Goal: Contribute content

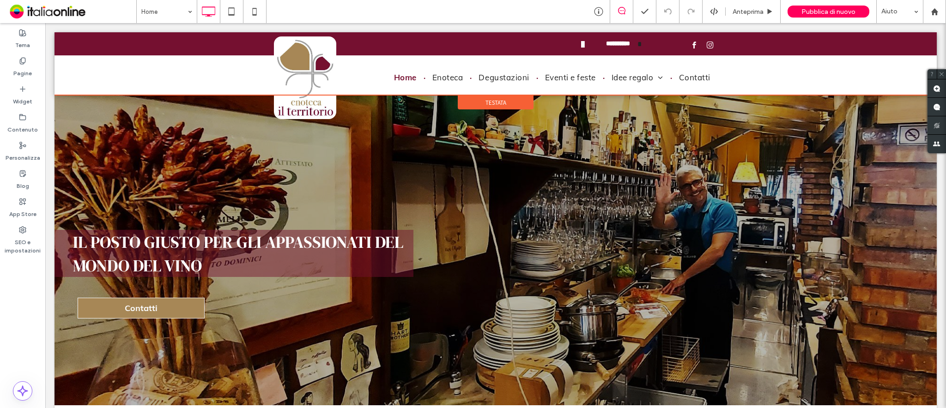
scroll to position [123, 0]
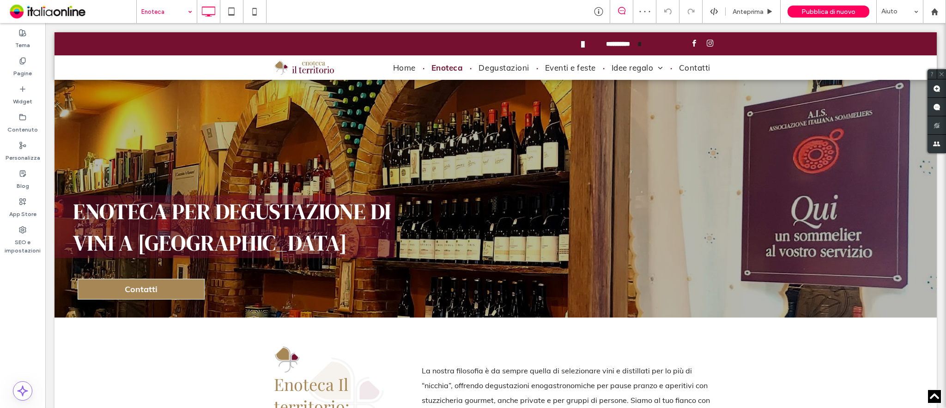
scroll to position [1956, 0]
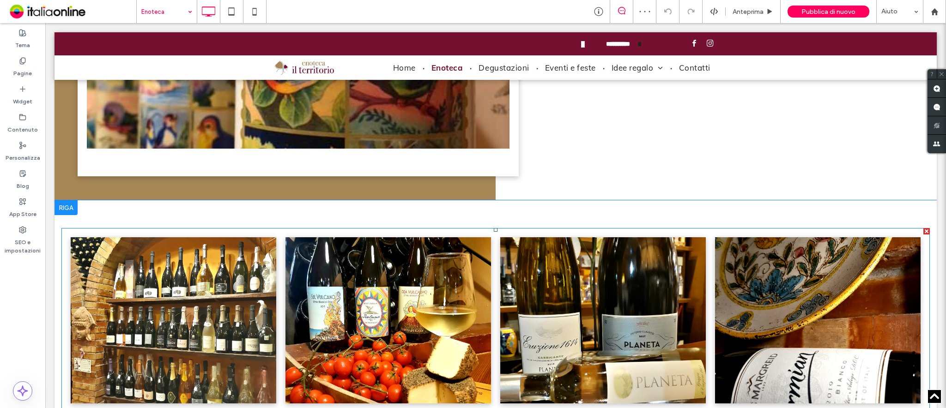
click at [171, 272] on link at bounding box center [174, 320] width 206 height 166
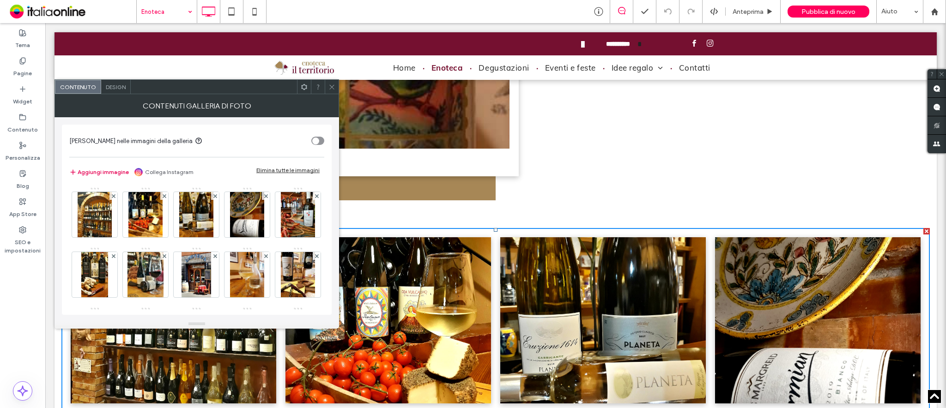
click at [115, 172] on button "Aggiungi immagine" at bounding box center [99, 172] width 60 height 11
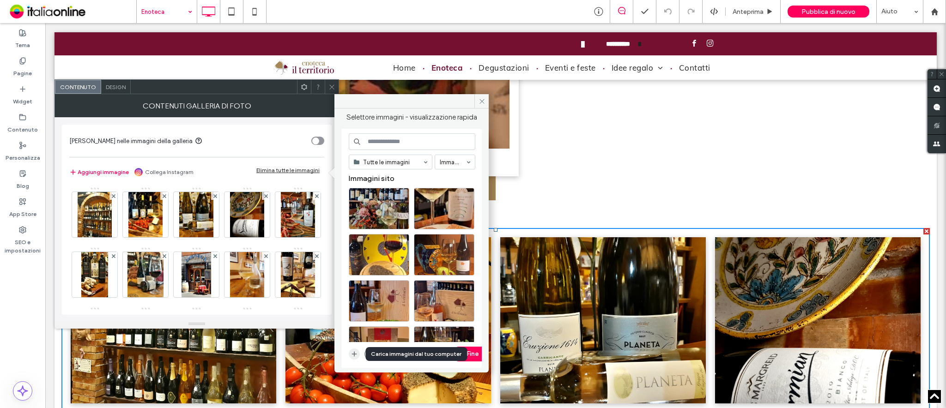
click at [354, 306] on use "button" at bounding box center [354, 354] width 5 height 5
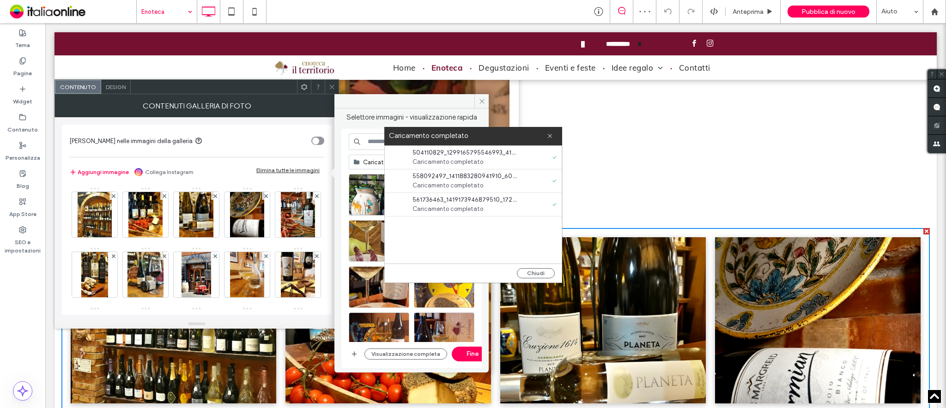
drag, startPoint x: 549, startPoint y: 271, endPoint x: 476, endPoint y: 219, distance: 89.2
click at [549, 271] on button "Chiudi" at bounding box center [536, 273] width 38 height 10
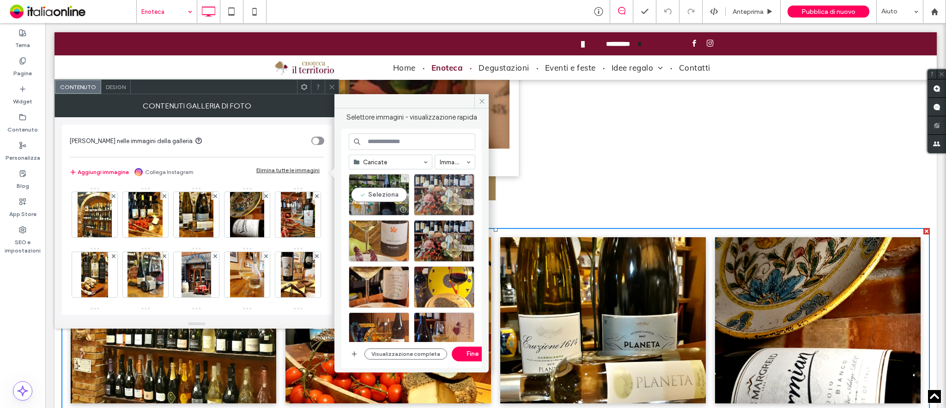
drag, startPoint x: 392, startPoint y: 202, endPoint x: 431, endPoint y: 198, distance: 39.5
click at [392, 202] on div "Seleziona" at bounding box center [379, 195] width 61 height 42
click at [451, 197] on div "Seleziona" at bounding box center [444, 195] width 61 height 42
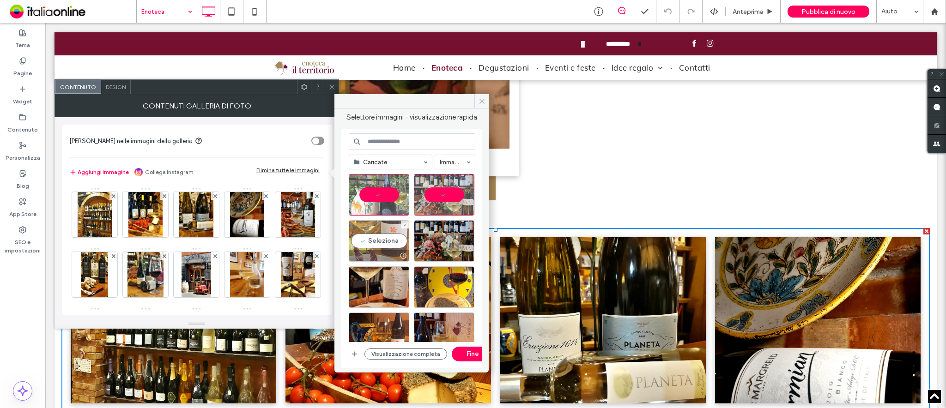
click at [371, 255] on div at bounding box center [379, 255] width 60 height 11
click at [460, 306] on button "Fine" at bounding box center [473, 354] width 42 height 15
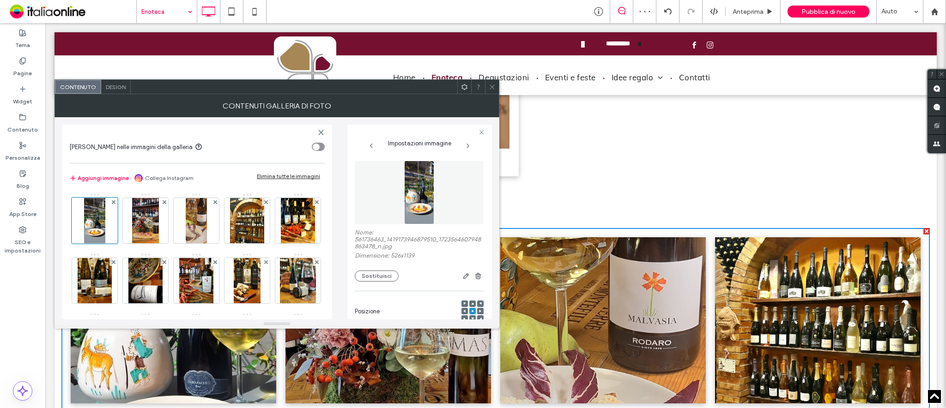
click at [492, 84] on icon at bounding box center [492, 87] width 7 height 7
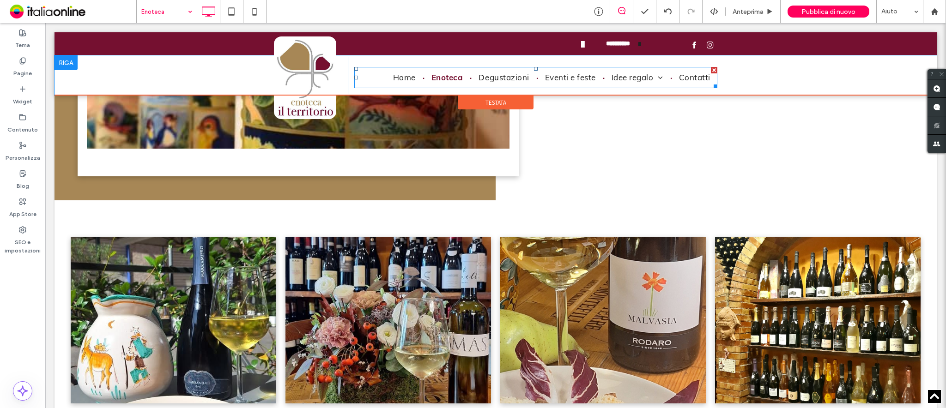
drag, startPoint x: 491, startPoint y: 85, endPoint x: 511, endPoint y: 88, distance: 20.6
click at [491, 85] on nav "Home [GEOGRAPHIC_DATA] Degustazioni Eventi e feste Idee regalo Cesti regalo Vou…" at bounding box center [535, 77] width 363 height 21
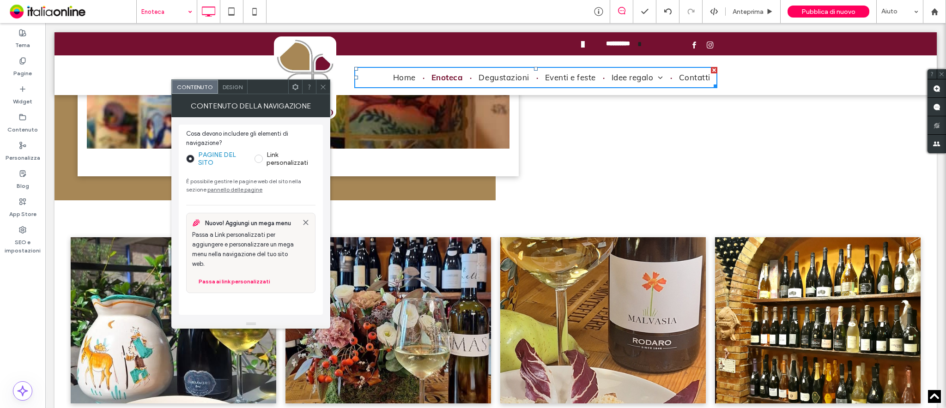
click at [322, 84] on icon at bounding box center [323, 87] width 7 height 7
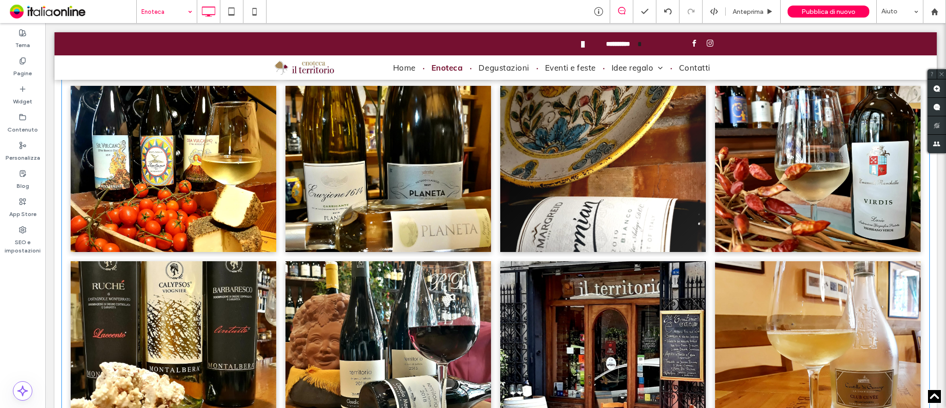
scroll to position [2387, 0]
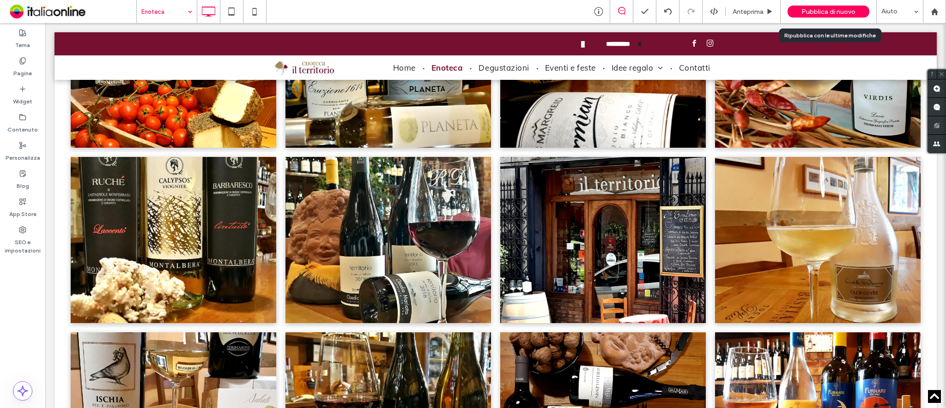
drag, startPoint x: 832, startPoint y: 7, endPoint x: 825, endPoint y: 6, distance: 7.5
click at [709, 8] on span "Pubblica di nuovo" at bounding box center [828, 12] width 54 height 8
